Goal: Task Accomplishment & Management: Use online tool/utility

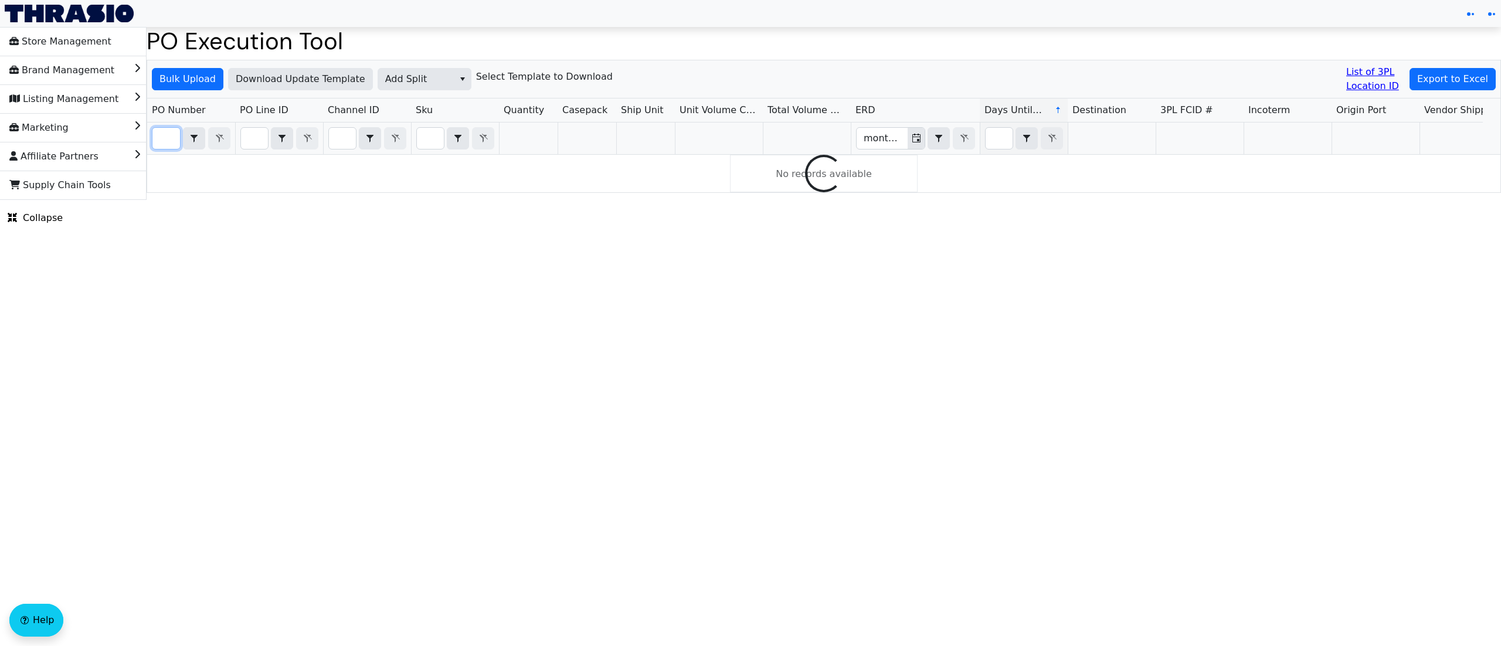
drag, startPoint x: 0, startPoint y: 0, endPoint x: 165, endPoint y: 133, distance: 212.0
click at [165, 133] on input "Filter" at bounding box center [166, 138] width 28 height 21
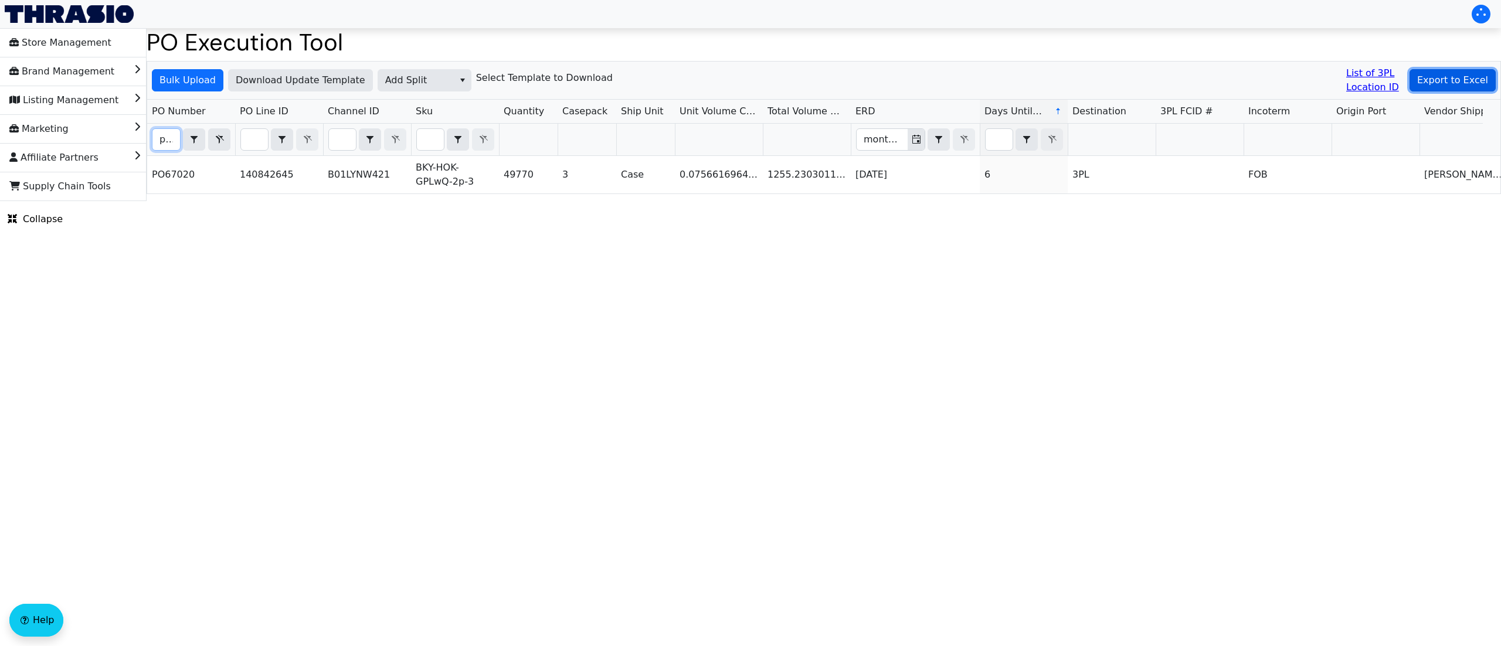
click at [1450, 72] on button "Export to Excel" at bounding box center [1453, 80] width 86 height 22
drag, startPoint x: 163, startPoint y: 143, endPoint x: 274, endPoint y: 135, distance: 111.7
click at [245, 144] on tr "po67020 Contains month/day/year Select category Select Shipment Owner month/day…" at bounding box center [1346, 140] width 2399 height 32
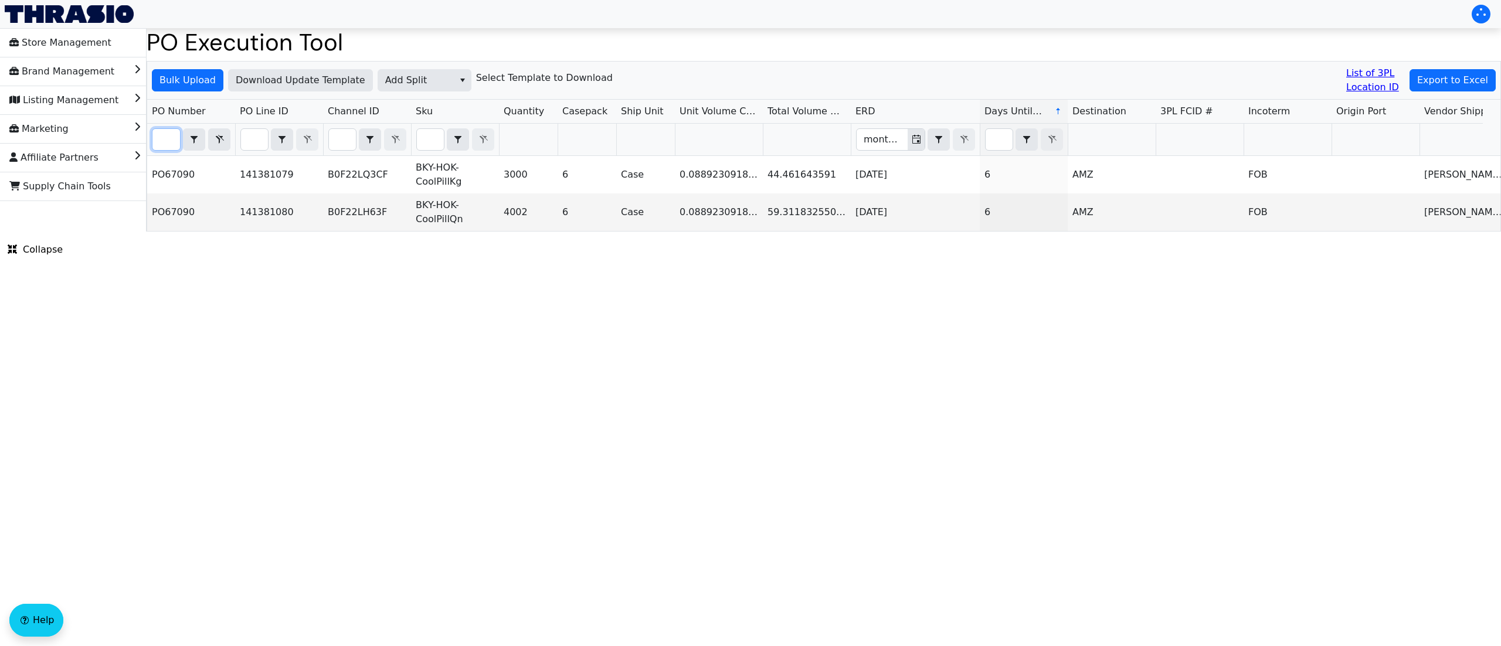
type input "po67090"
click at [495, 232] on html "Store Management Brand Management Listing Management Marketing Affiliate Partne…" at bounding box center [750, 116] width 1501 height 232
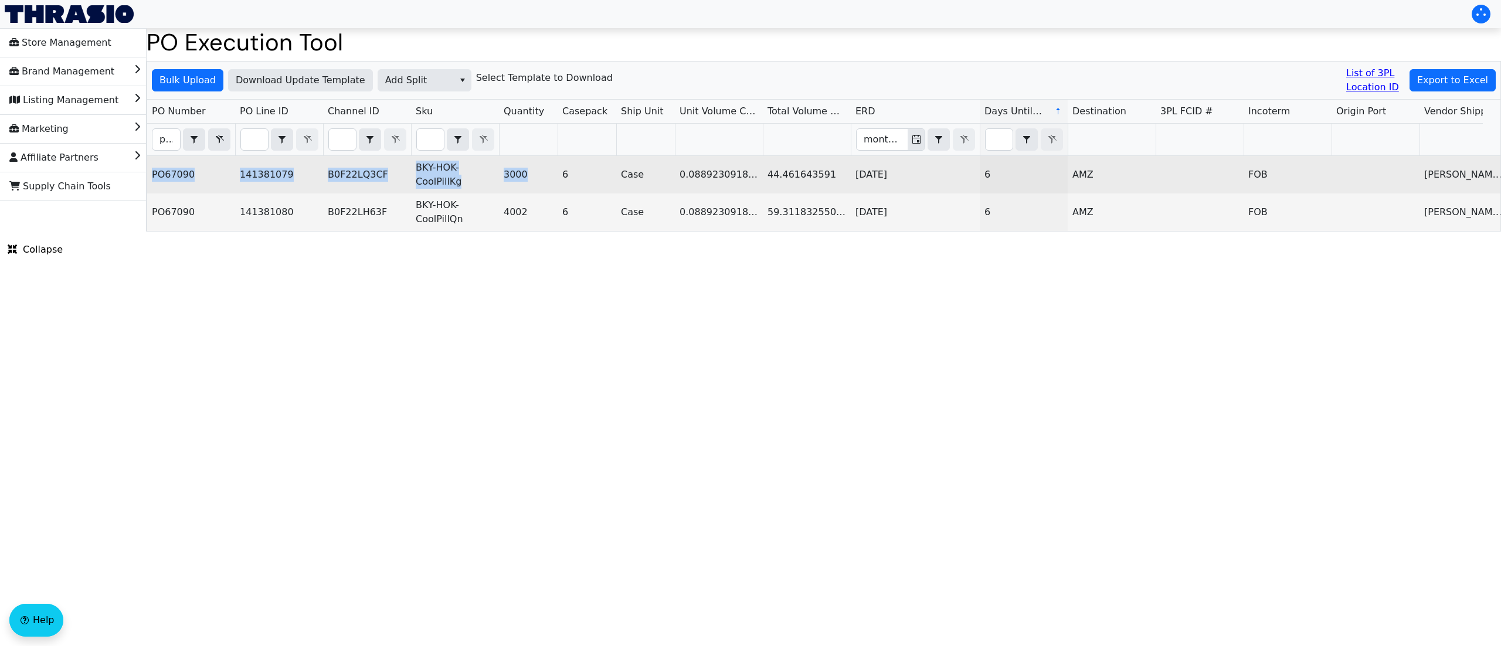
drag, startPoint x: 528, startPoint y: 175, endPoint x: 148, endPoint y: 175, distance: 379.5
click at [148, 175] on tr "PO67090 141381079 B0F22LQ3CF BKY-HOK-CoolPillKg 3000 6 Case 0.08892309183088 44…" at bounding box center [1346, 175] width 2399 height 38
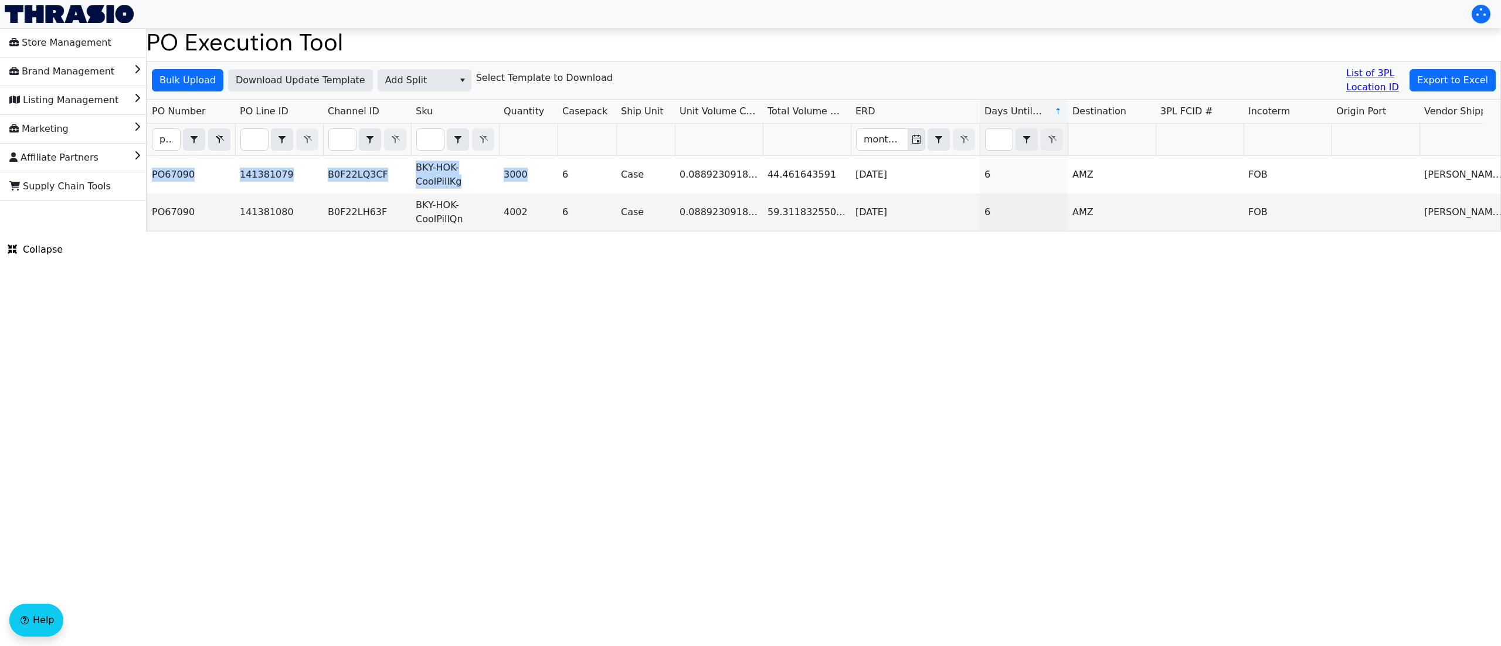
copy tr "PO67090 141381079 B0F22LQ3CF BKY-HOK-CoolPillKg 3000"
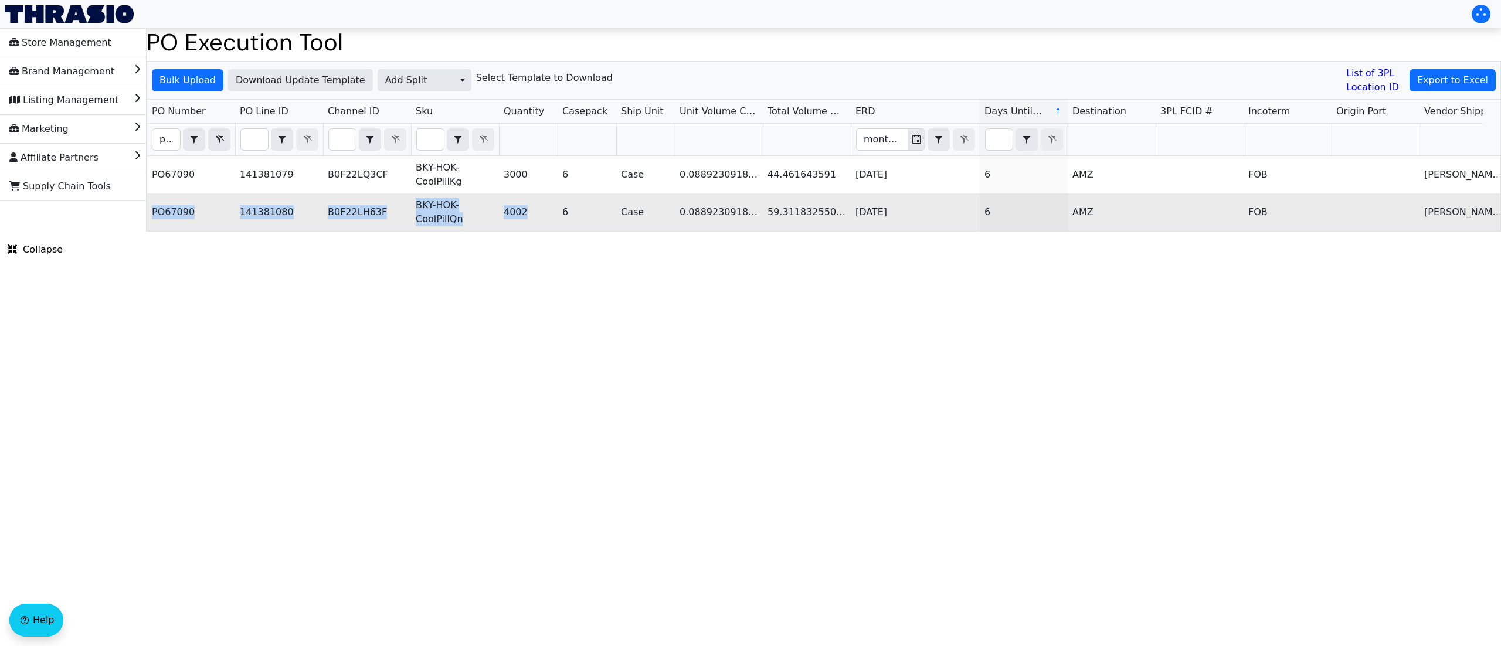
drag, startPoint x: 535, startPoint y: 213, endPoint x: 152, endPoint y: 215, distance: 382.4
click at [152, 215] on tr "PO67090 141381080 B0F22LH63F BKY-HOK-CoolPillQn 4002 6 Case 0.08892309183088 59…" at bounding box center [1346, 213] width 2399 height 38
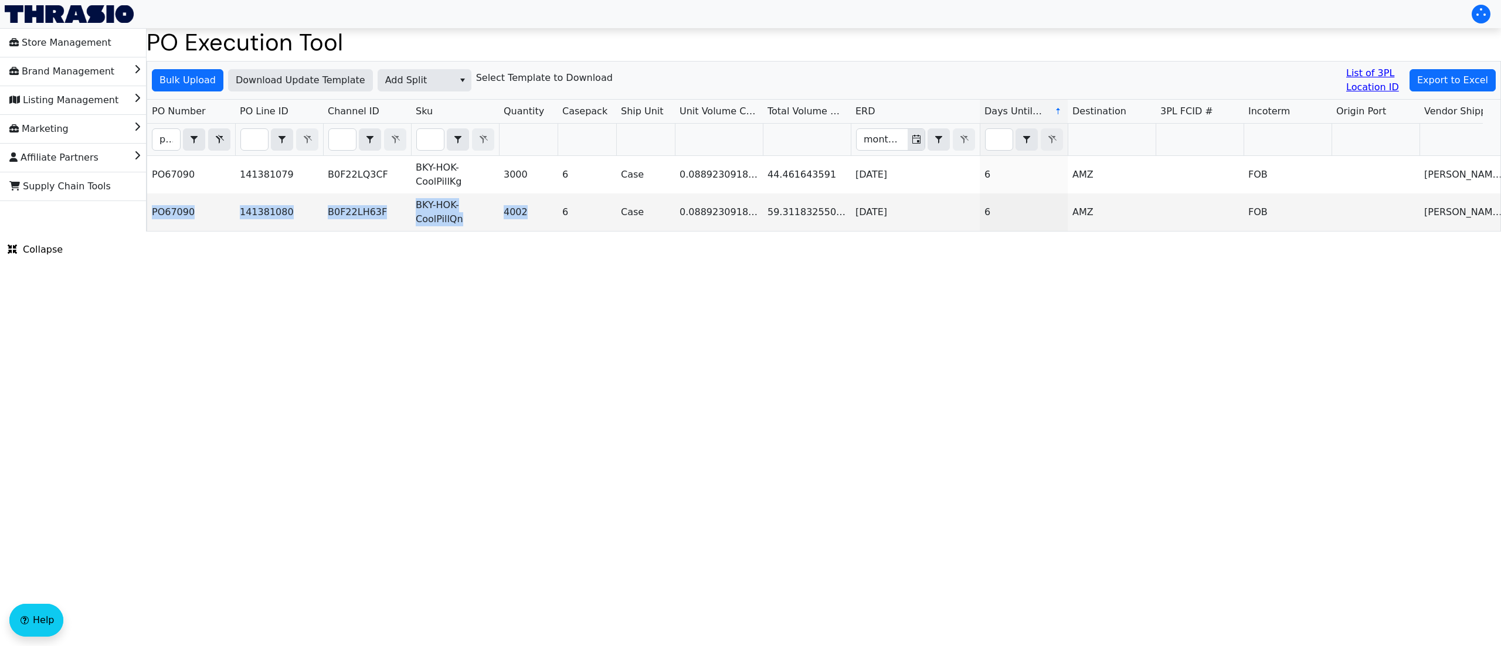
copy tr "PO67090 141381080 B0F22LH63F BKY-HOK-CoolPillQn 4002"
click at [193, 84] on span "Bulk Upload" at bounding box center [188, 80] width 56 height 14
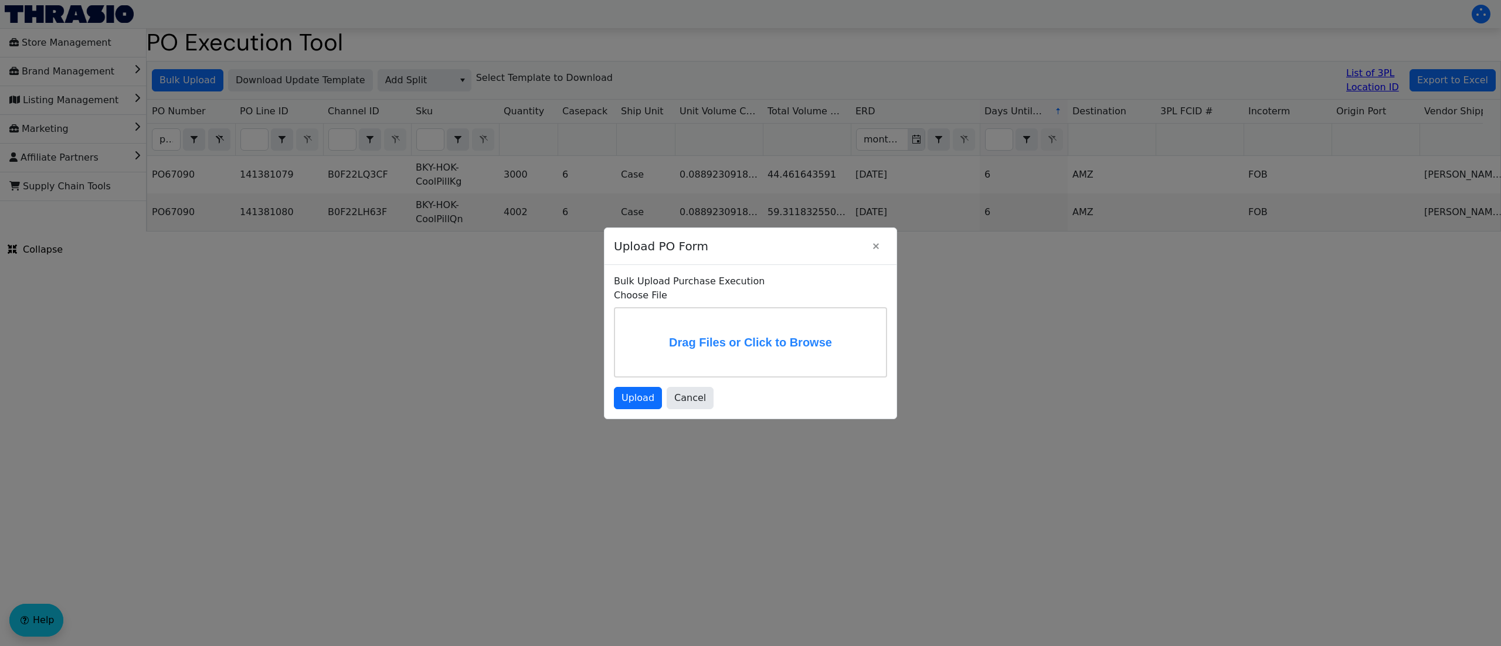
click at [679, 343] on label "Drag Files or Click to Browse" at bounding box center [750, 343] width 271 height 68
click at [0, 0] on input "Drag Files or Click to Browse" at bounding box center [0, 0] width 0 height 0
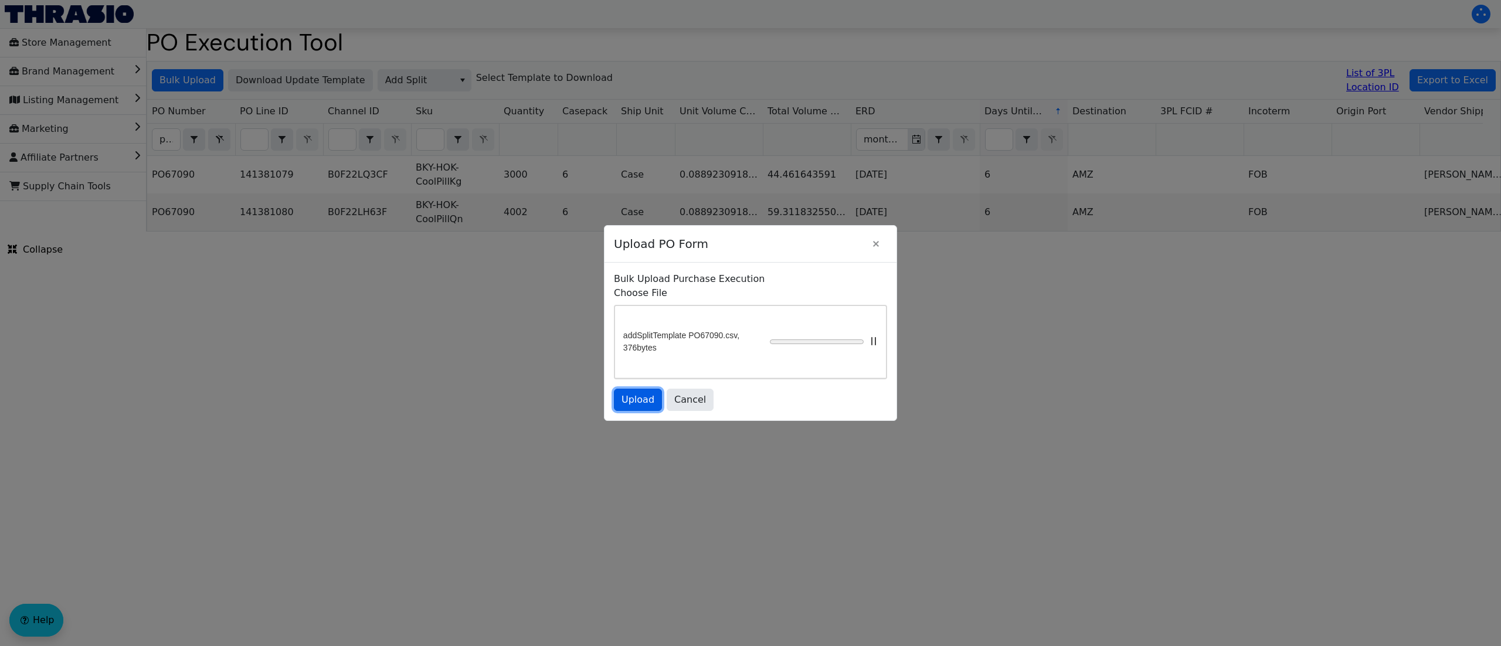
click at [633, 407] on span "Upload" at bounding box center [638, 400] width 33 height 14
click at [642, 404] on span "Upload" at bounding box center [638, 400] width 33 height 14
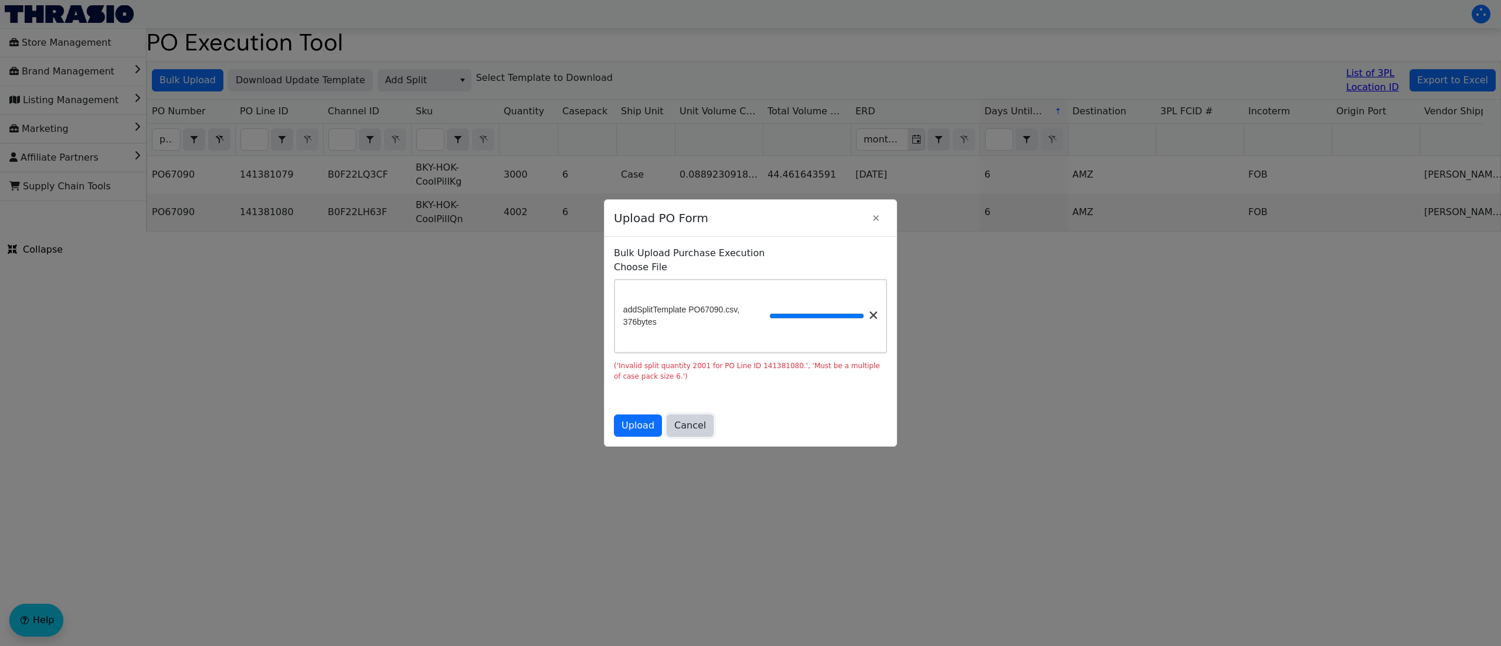
click at [690, 437] on button "Cancel" at bounding box center [690, 426] width 47 height 22
